Goal: Register for event/course

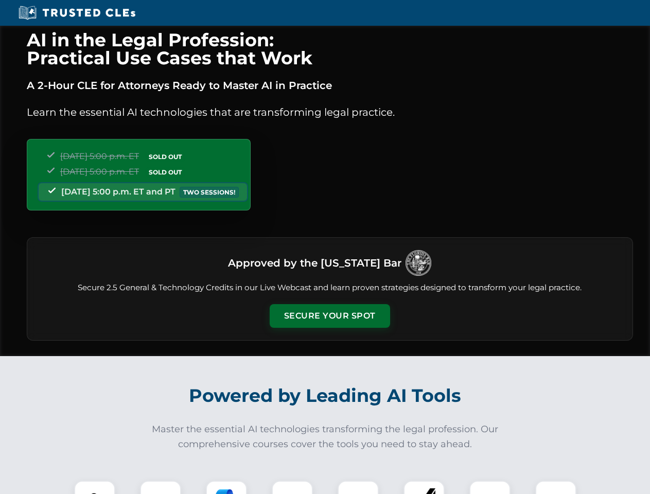
click at [329, 316] on button "Secure Your Spot" at bounding box center [330, 316] width 120 height 24
click at [95, 487] on img at bounding box center [95, 501] width 30 height 30
click at [161, 487] on div at bounding box center [160, 501] width 41 height 41
